Goal: Task Accomplishment & Management: Use online tool/utility

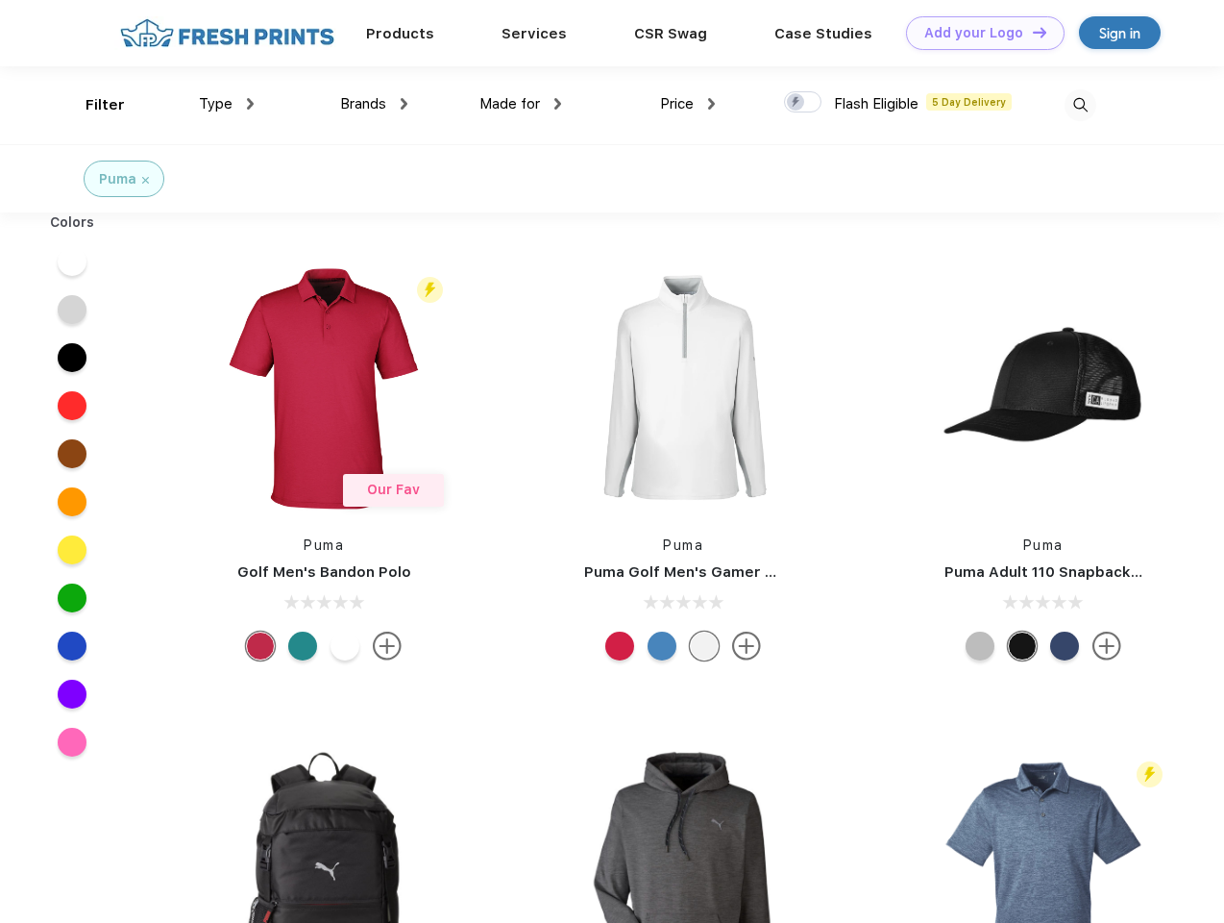
click at [978, 33] on link "Add your Logo Design Tool" at bounding box center [985, 33] width 159 height 34
click at [0, 0] on div "Design Tool" at bounding box center [0, 0] width 0 height 0
click at [1031, 32] on link "Add your Logo Design Tool" at bounding box center [985, 33] width 159 height 34
click at [92, 105] on div "Filter" at bounding box center [105, 105] width 39 height 22
click at [227, 104] on span "Type" at bounding box center [216, 103] width 34 height 17
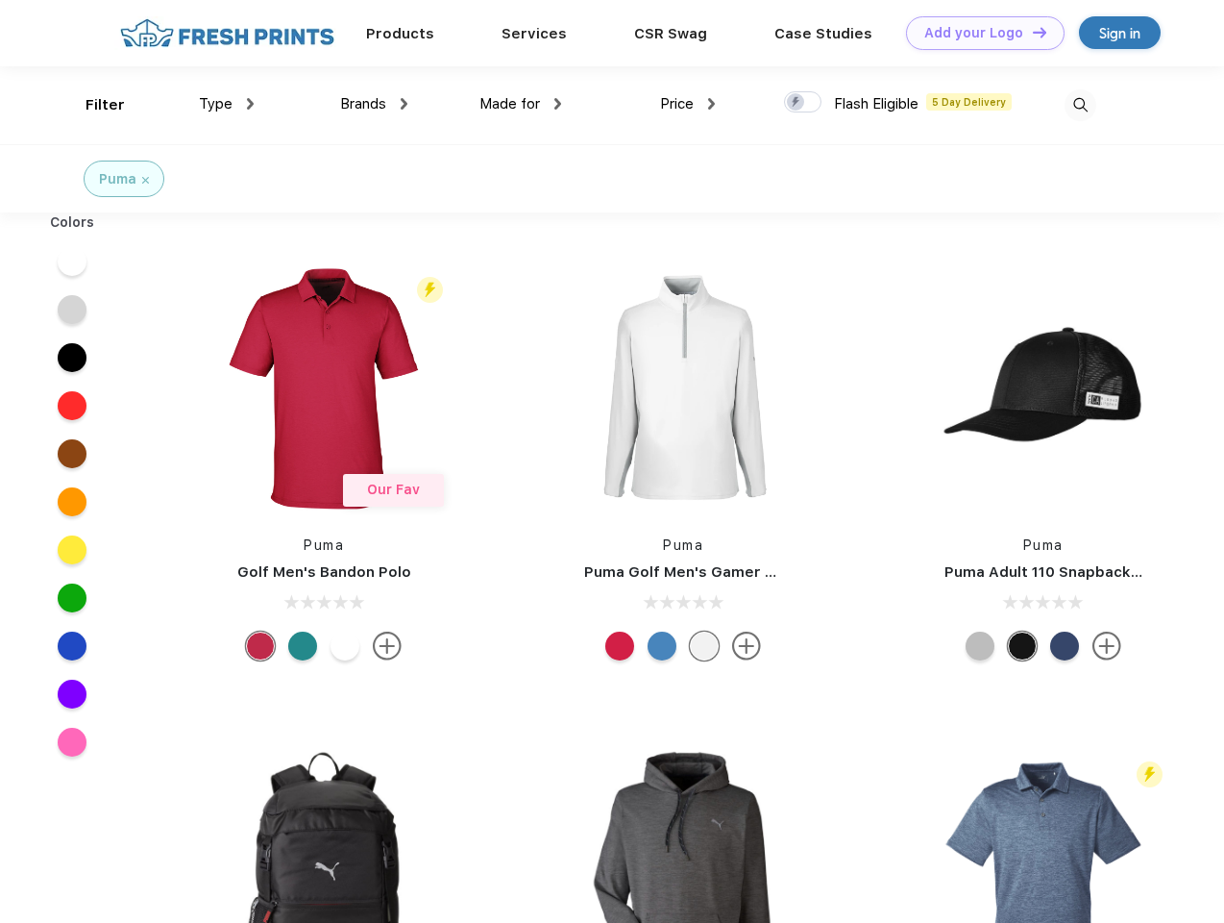
click at [374, 104] on span "Brands" at bounding box center [363, 103] width 46 height 17
click at [521, 104] on span "Made for" at bounding box center [510, 103] width 61 height 17
click at [688, 104] on span "Price" at bounding box center [677, 103] width 34 height 17
click at [803, 103] on div at bounding box center [802, 101] width 37 height 21
click at [797, 103] on input "checkbox" at bounding box center [790, 96] width 12 height 12
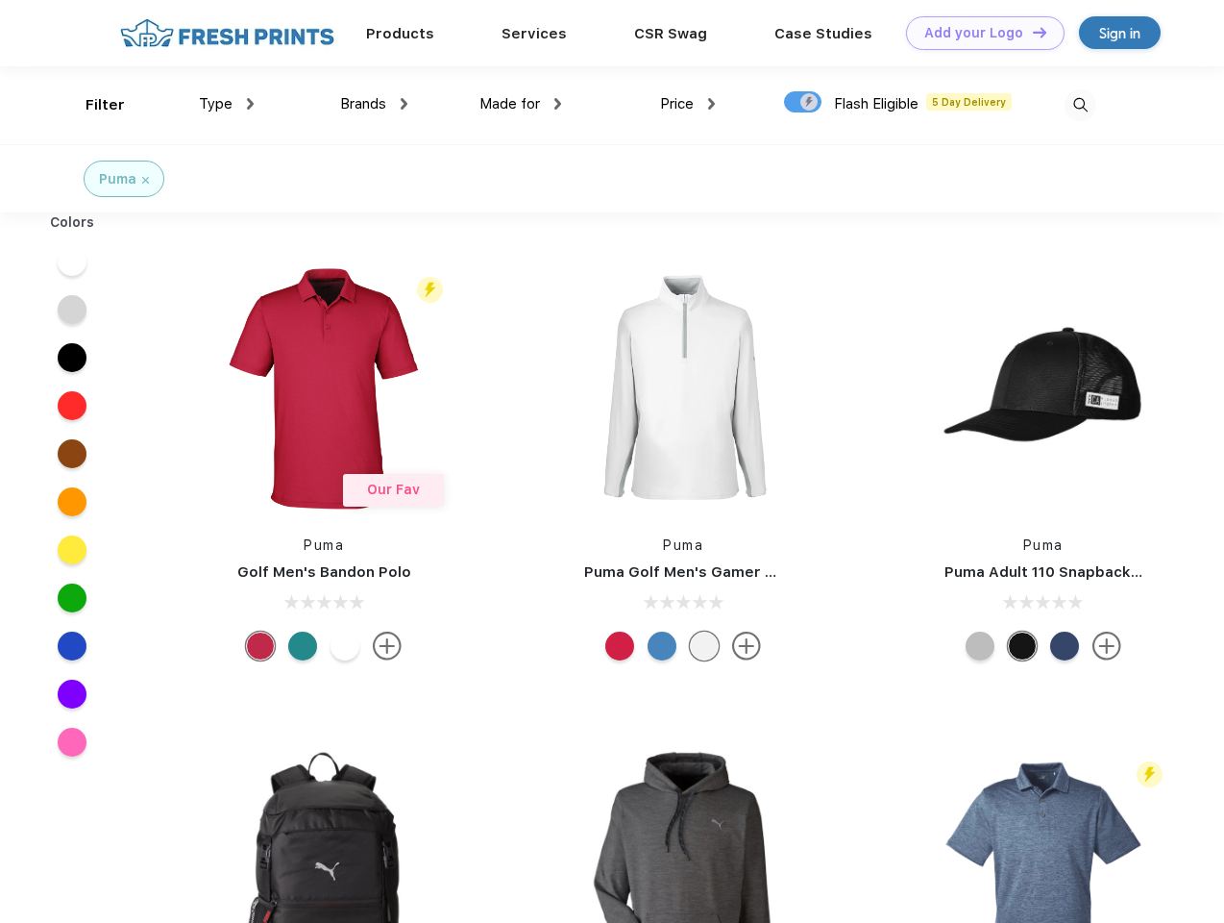
click at [1080, 105] on img at bounding box center [1081, 105] width 32 height 32
